Goal: Information Seeking & Learning: Learn about a topic

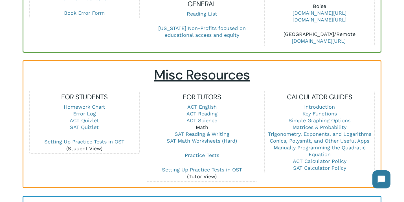
click at [204, 124] on link "Math" at bounding box center [202, 127] width 12 height 6
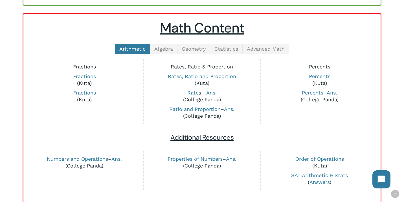
scroll to position [129, 0]
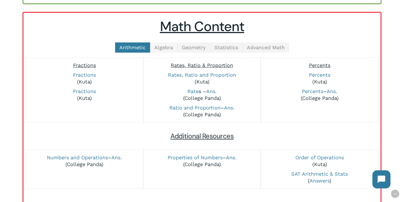
click at [168, 47] on span "Algebra" at bounding box center [163, 47] width 19 height 6
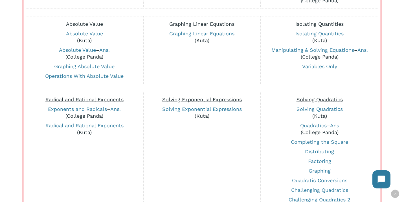
scroll to position [238, 0]
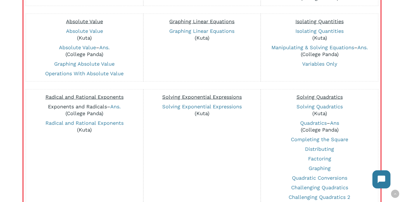
click at [73, 106] on link "Exponents and Radicals" at bounding box center [77, 106] width 59 height 6
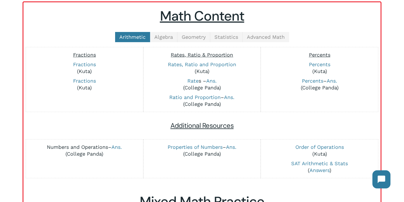
scroll to position [137, 0]
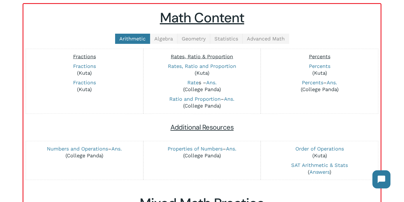
click at [157, 43] on link "Algebra" at bounding box center [163, 39] width 27 height 10
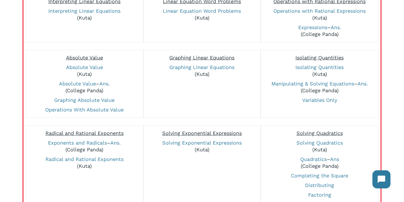
scroll to position [203, 0]
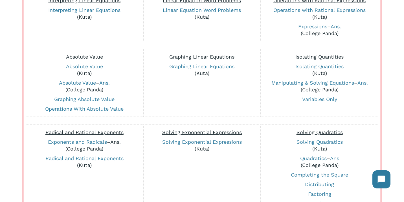
click at [118, 142] on link "Ans." at bounding box center [115, 142] width 10 height 6
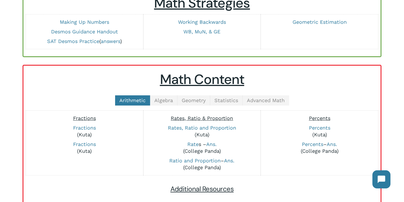
scroll to position [53, 0]
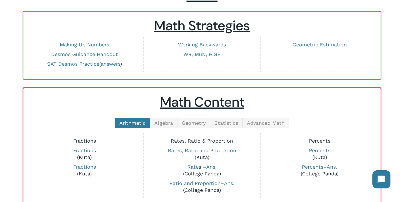
click at [199, 123] on span "Geometry" at bounding box center [194, 123] width 24 height 6
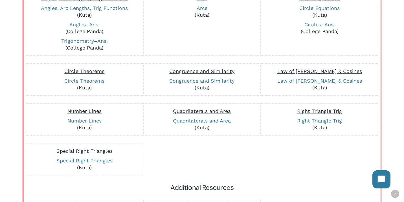
scroll to position [193, 0]
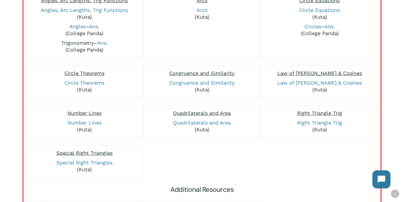
click at [70, 43] on link "Trigonometry" at bounding box center [77, 43] width 33 height 6
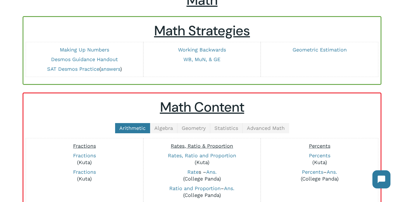
scroll to position [30, 0]
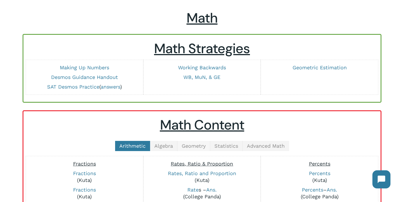
click at [188, 149] on link "Geometry" at bounding box center [194, 146] width 33 height 10
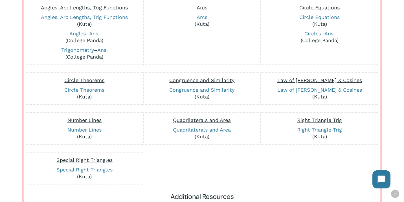
scroll to position [181, 0]
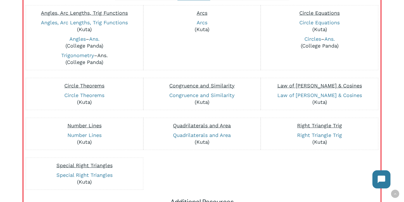
click at [103, 56] on link "Ans." at bounding box center [102, 55] width 10 height 6
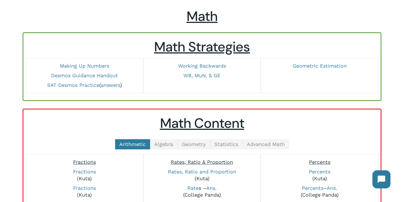
scroll to position [31, 0]
